Goal: Information Seeking & Learning: Learn about a topic

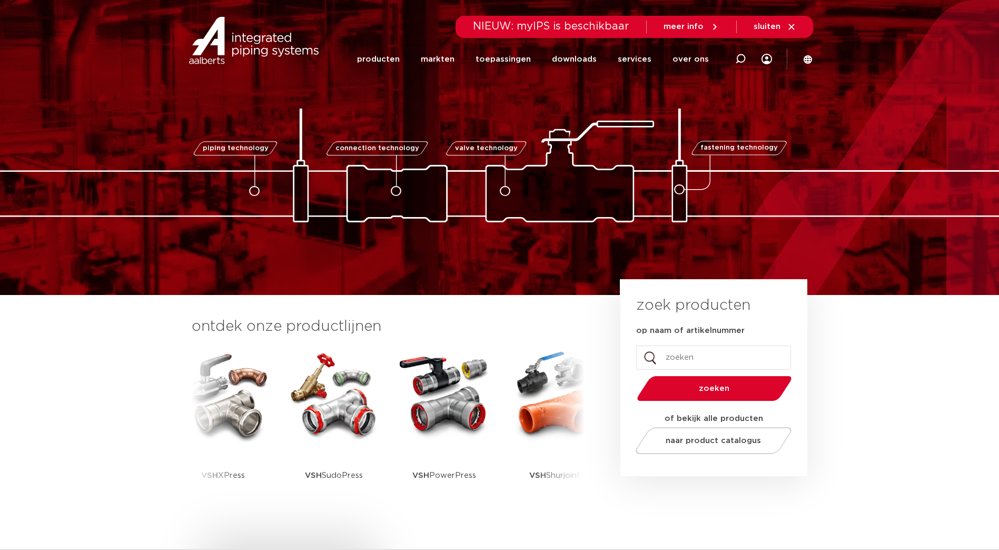
click at [738, 60] on icon at bounding box center [740, 59] width 13 height 13
type input "sepp eis"
click button "Zoeken" at bounding box center [0, 0] width 0 height 0
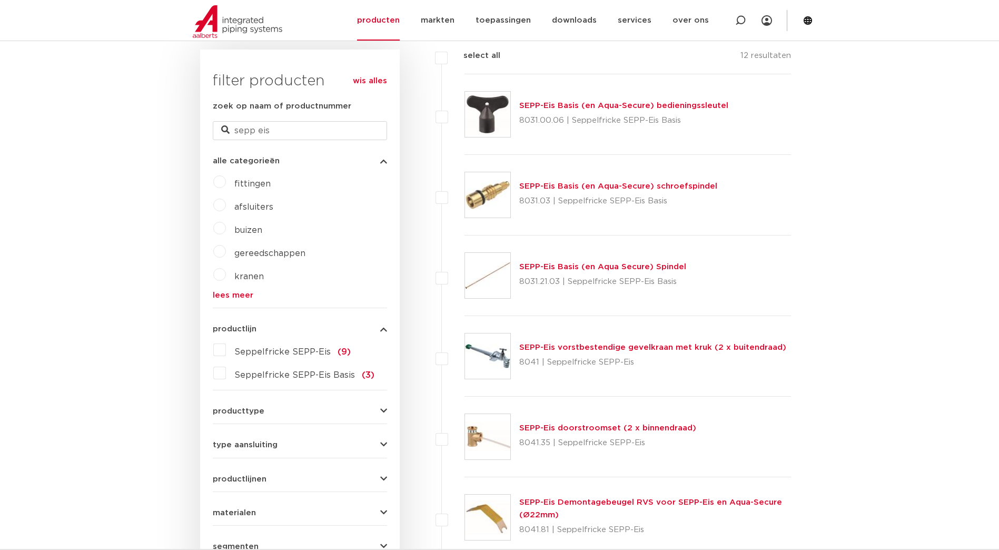
scroll to position [263, 0]
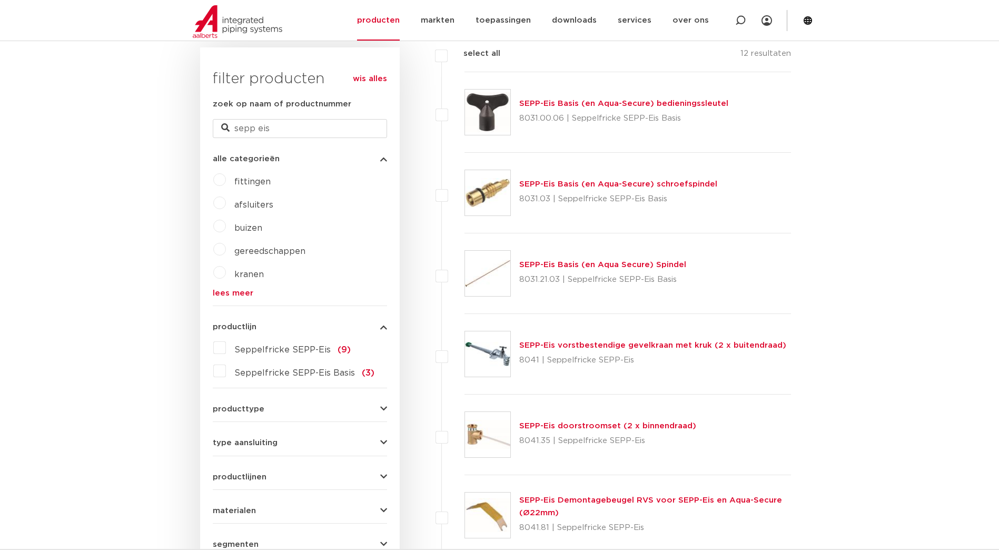
click at [566, 349] on link "SEPP-Eis vorstbestendige gevelkraan met kruk (2 x buitendraad)" at bounding box center [652, 345] width 267 height 8
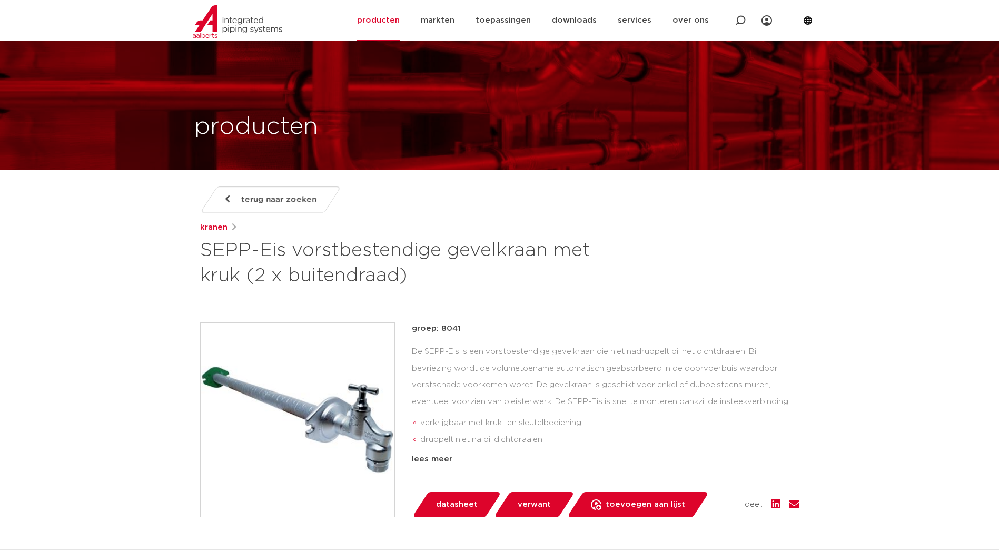
scroll to position [88, 0]
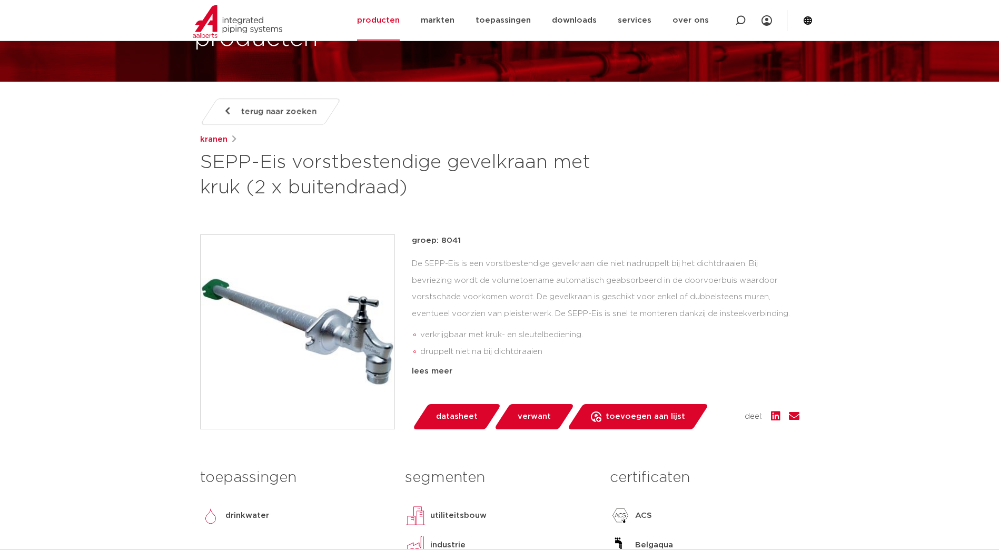
drag, startPoint x: 752, startPoint y: 261, endPoint x: 823, endPoint y: 311, distance: 86.5
copy div "Bij bevriezing wordt de volumetoename automatisch geabsorbeerd in de doorvoerbu…"
